Goal: Task Accomplishment & Management: Manage account settings

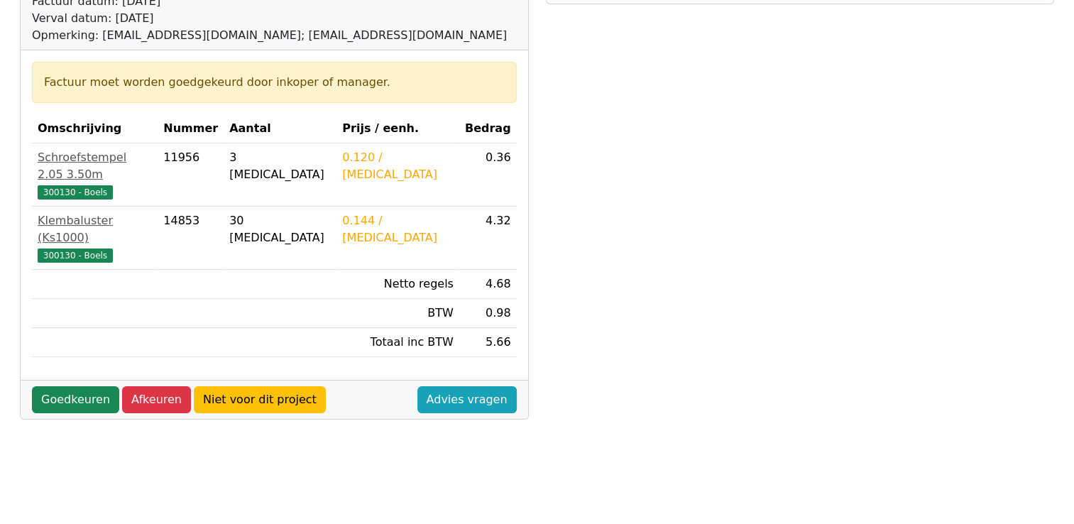
scroll to position [213, 0]
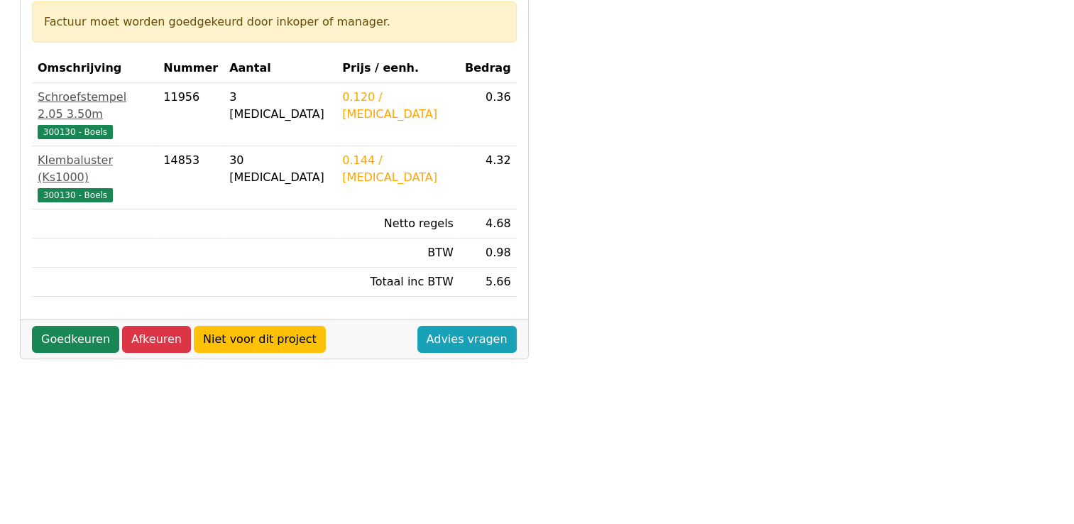
scroll to position [284, 0]
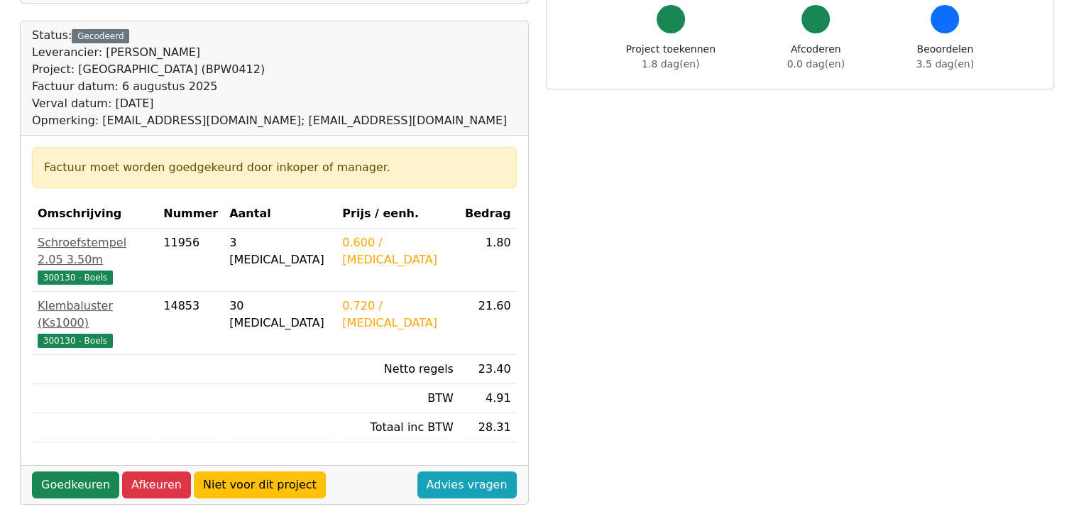
scroll to position [213, 0]
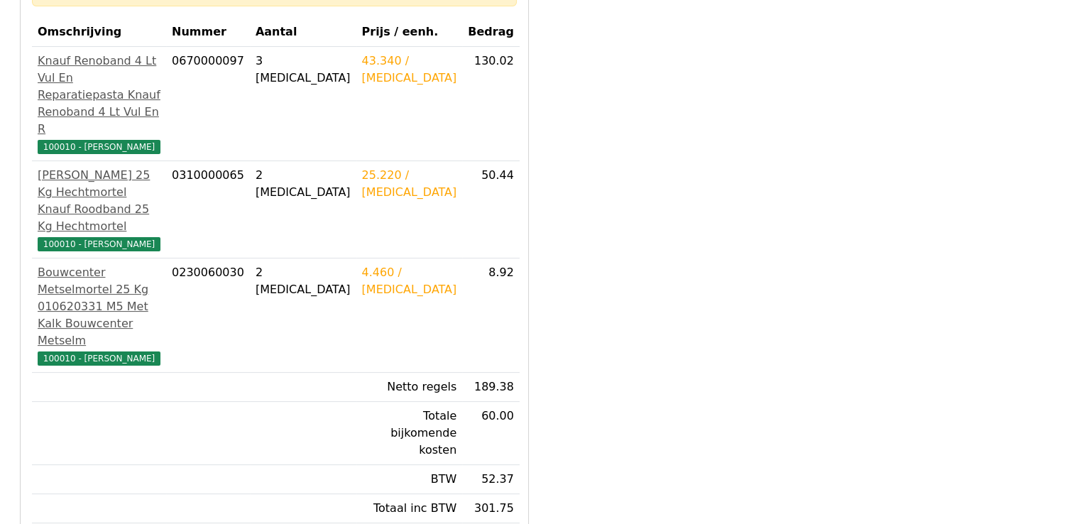
scroll to position [284, 0]
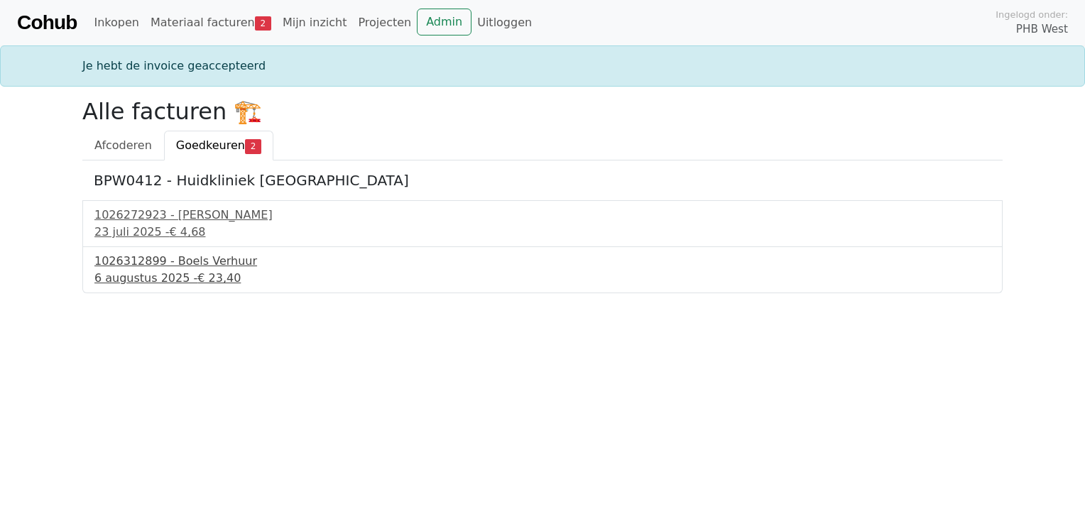
click at [151, 260] on div "1026312899 - Boels Verhuur" at bounding box center [542, 261] width 896 height 17
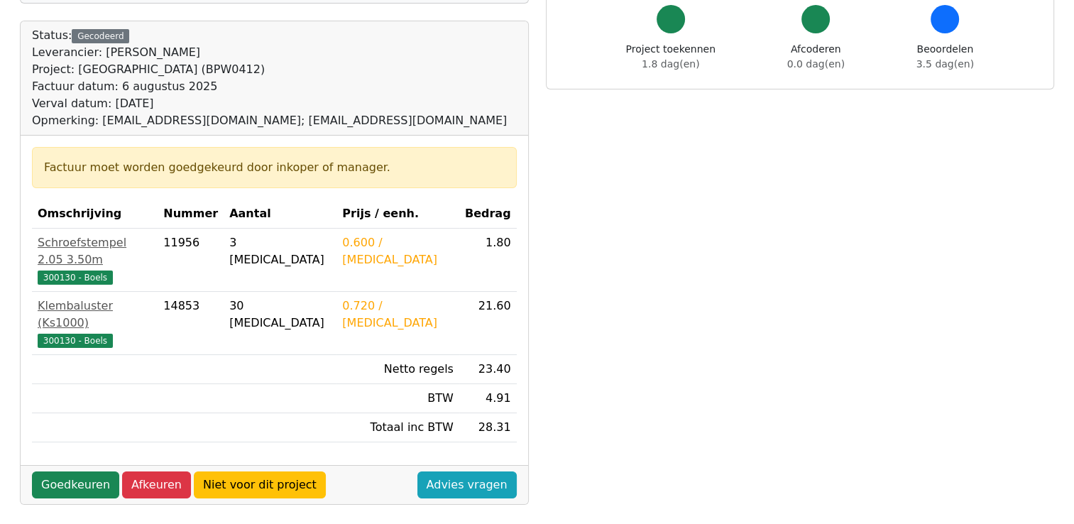
scroll to position [284, 0]
